Goal: Task Accomplishment & Management: Manage account settings

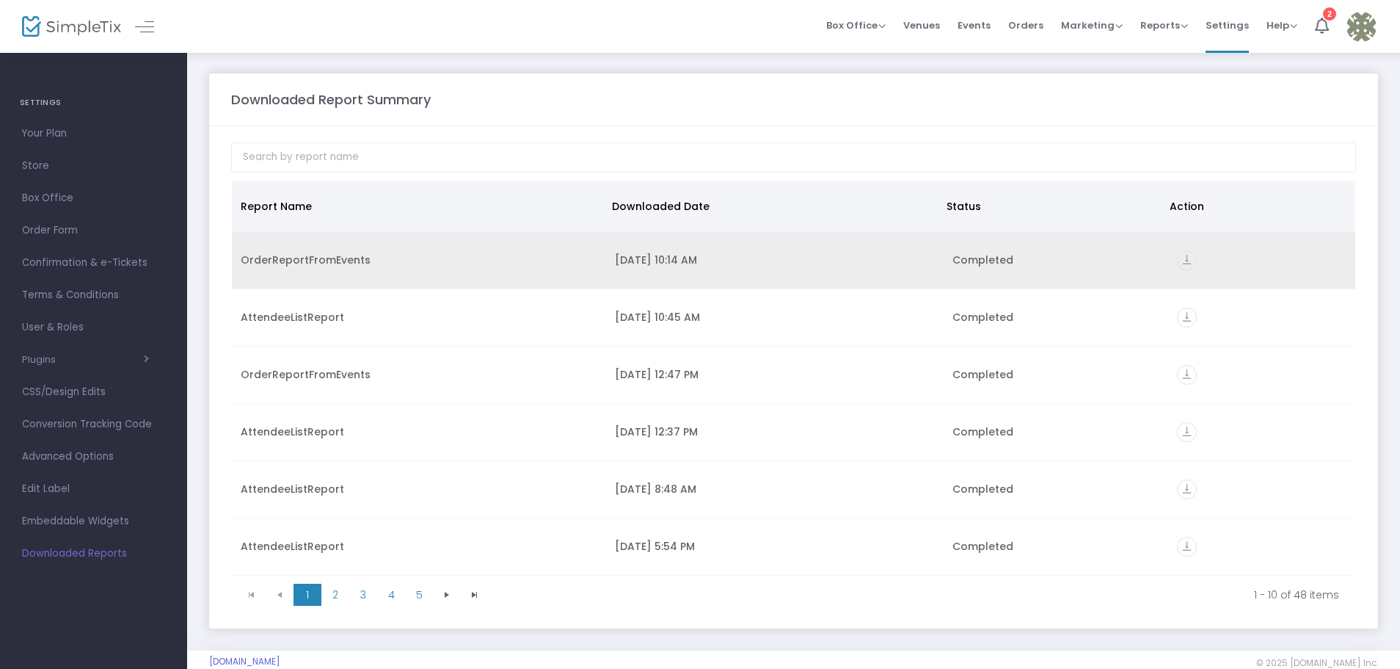
click at [1177, 257] on icon "vertical_align_bottom" at bounding box center [1187, 260] width 20 height 20
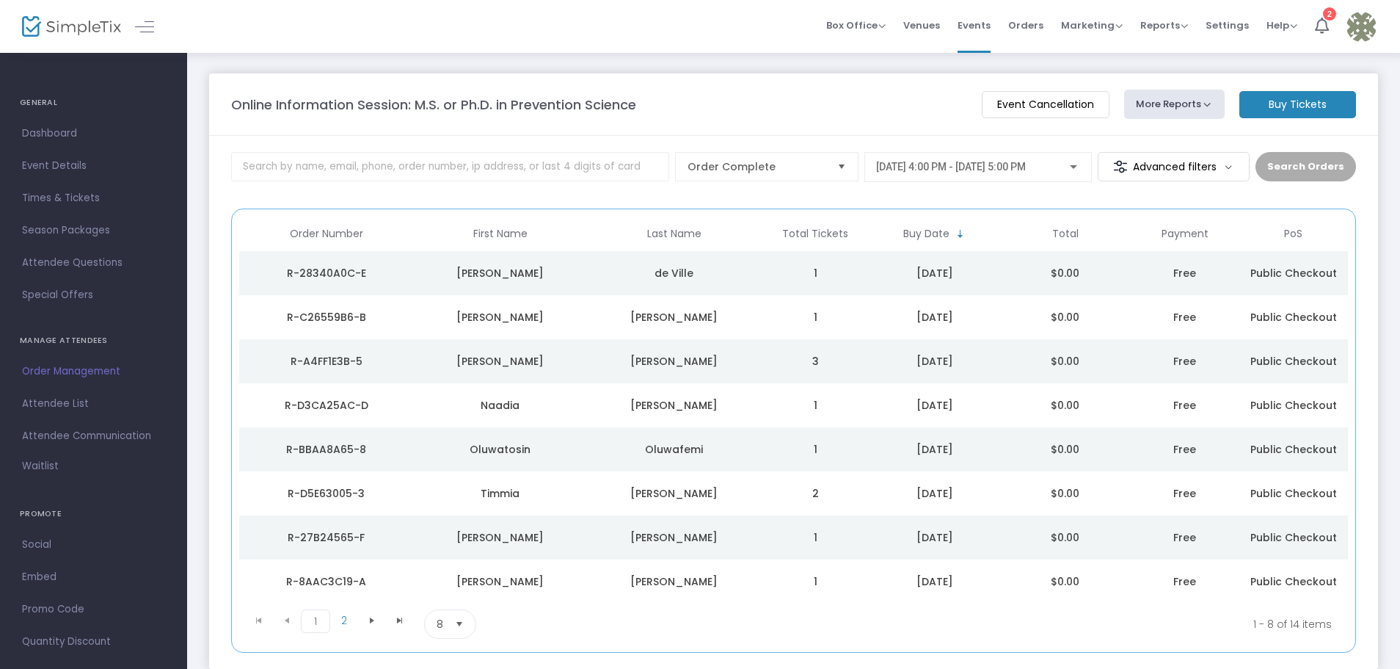
click at [61, 25] on img at bounding box center [71, 26] width 99 height 21
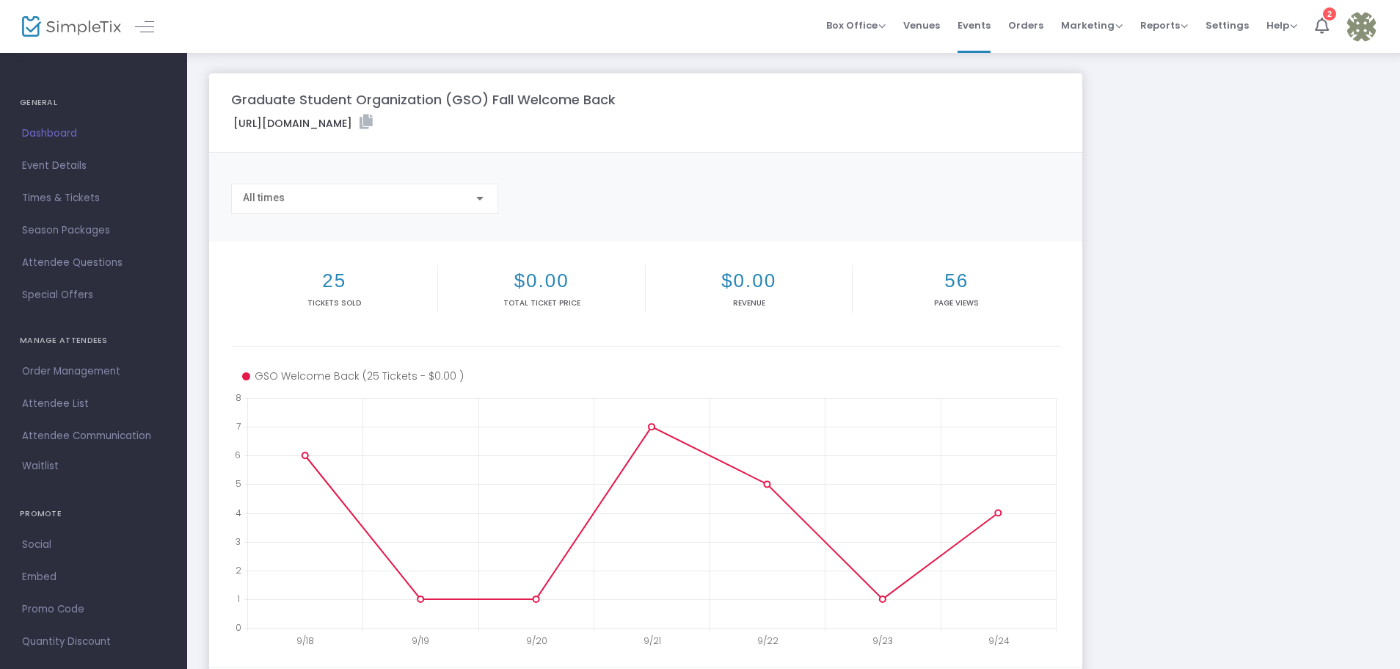
click at [53, 27] on img at bounding box center [71, 26] width 99 height 21
